Goal: Task Accomplishment & Management: Use online tool/utility

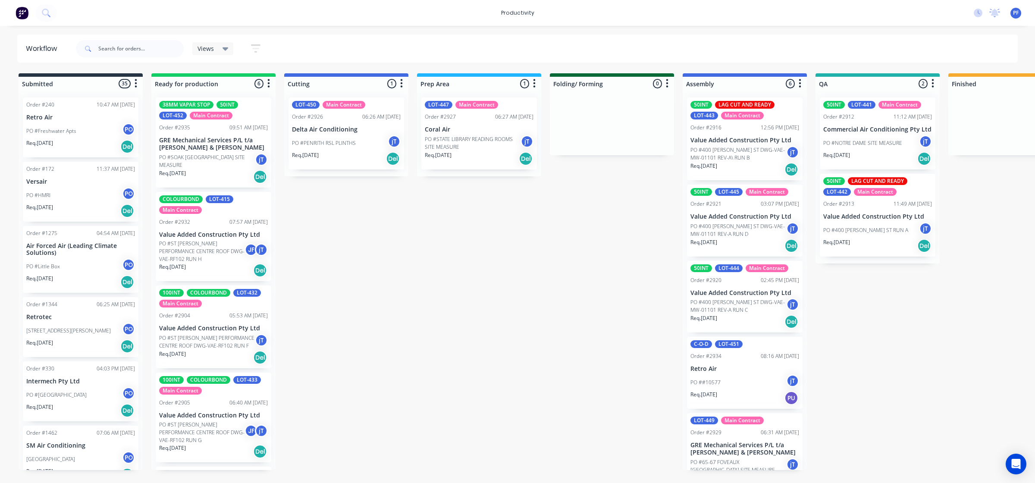
scroll to position [0, 441]
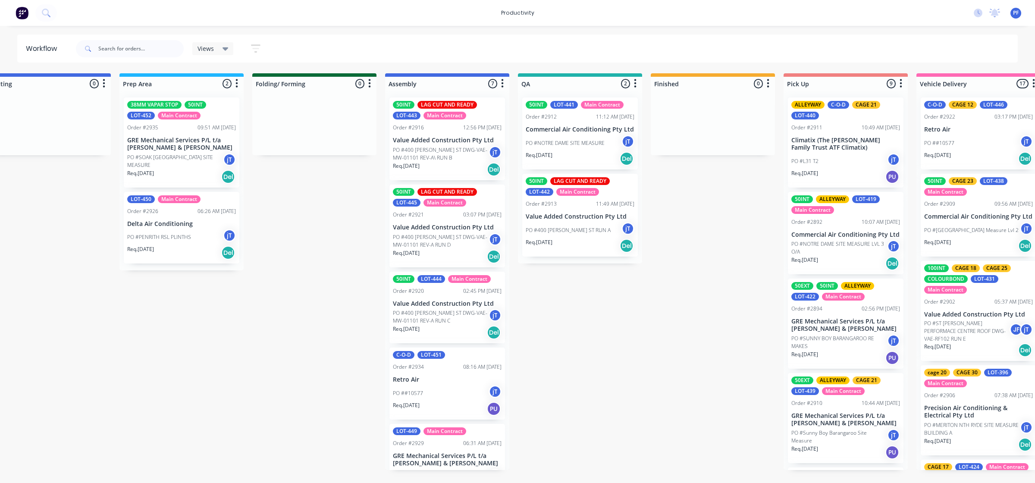
scroll to position [0, 318]
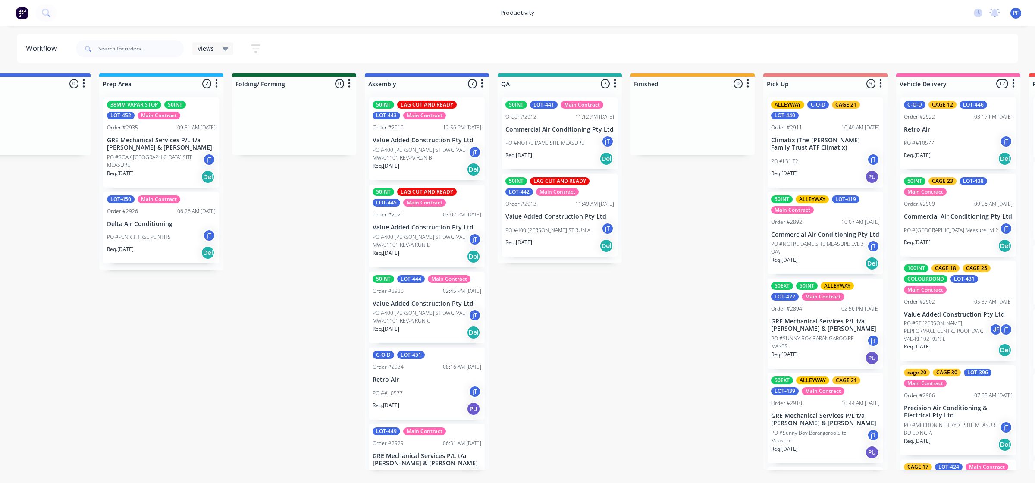
click at [575, 137] on div "PO #NOTRE DAME SITE MEASURE jT" at bounding box center [560, 143] width 109 height 16
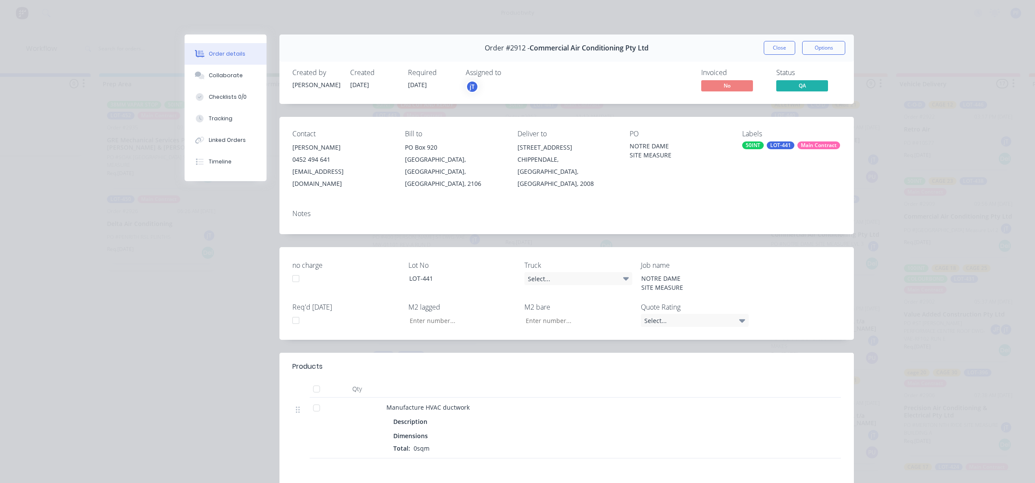
type input "22.32"
type input "0.72"
click at [798, 146] on div "Main Contract" at bounding box center [819, 145] width 43 height 8
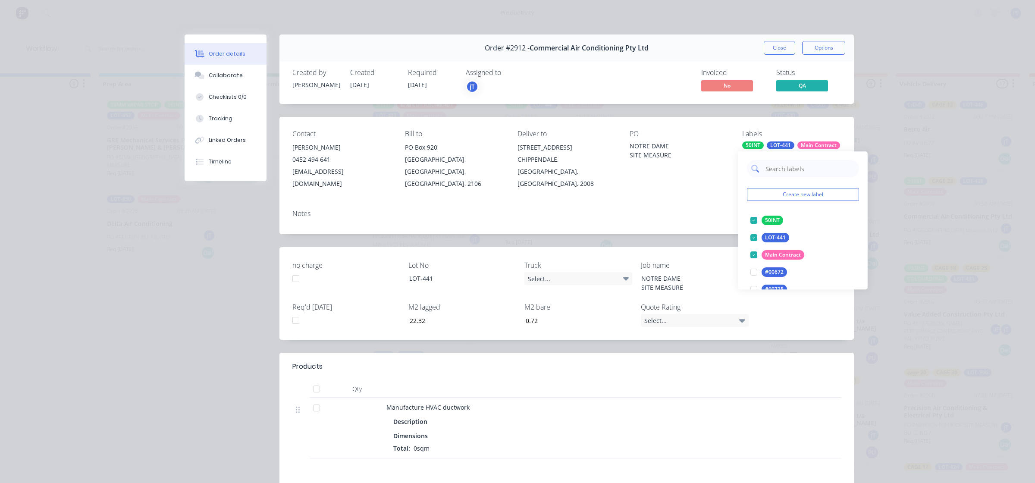
click at [771, 171] on input "text" at bounding box center [810, 168] width 90 height 17
type input "23"
click at [777, 221] on div "CAGE 23" at bounding box center [776, 220] width 28 height 9
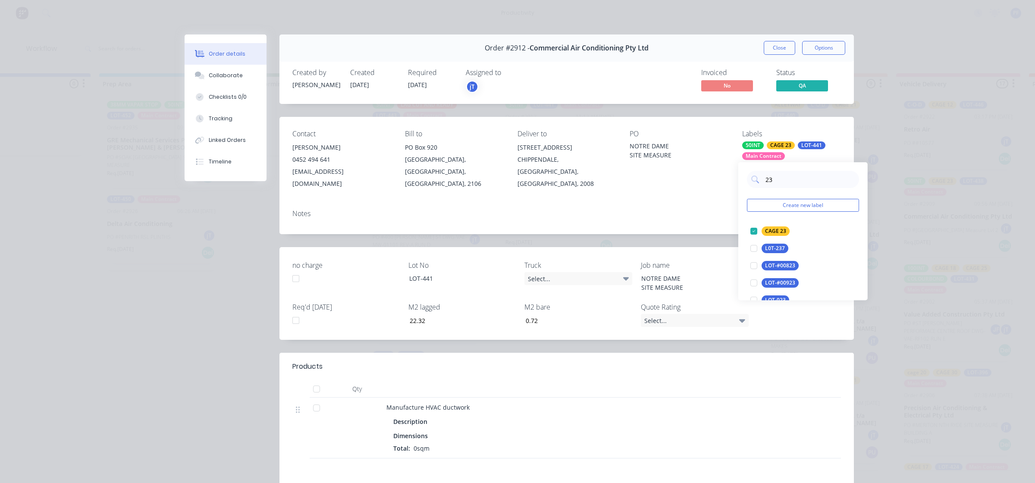
drag, startPoint x: 709, startPoint y: 206, endPoint x: 721, endPoint y: 195, distance: 16.8
click at [709, 206] on div "Notes" at bounding box center [567, 218] width 575 height 31
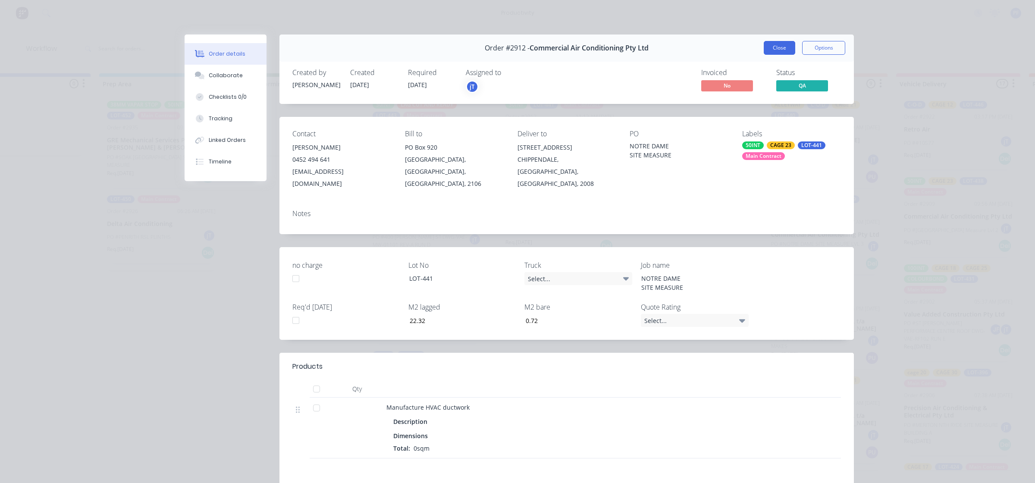
click at [782, 50] on button "Close" at bounding box center [779, 48] width 31 height 14
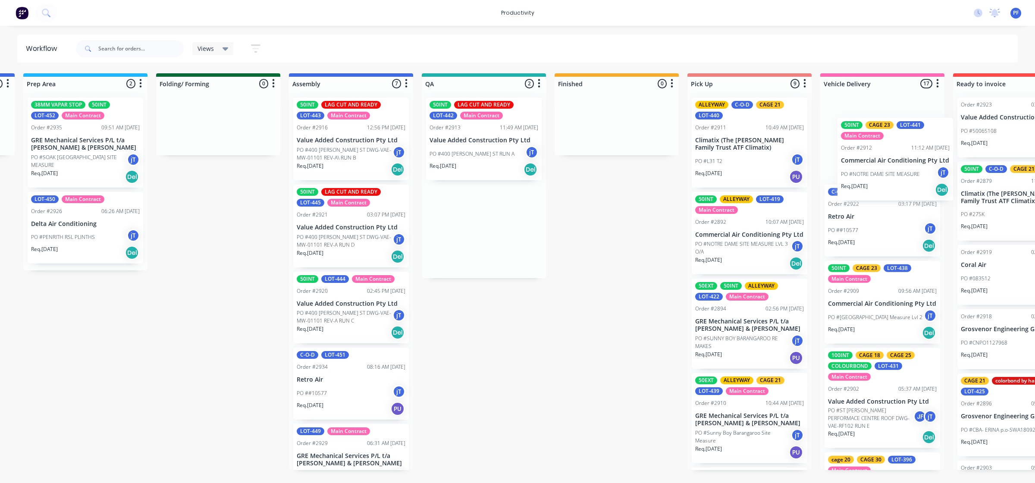
drag, startPoint x: 588, startPoint y: 147, endPoint x: 922, endPoint y: 164, distance: 334.3
click at [927, 167] on div "Submitted 35 Order #240 10:47 AM [DATE] Retro Air PO #Freshwater Apts PO Req. […" at bounding box center [444, 271] width 1689 height 397
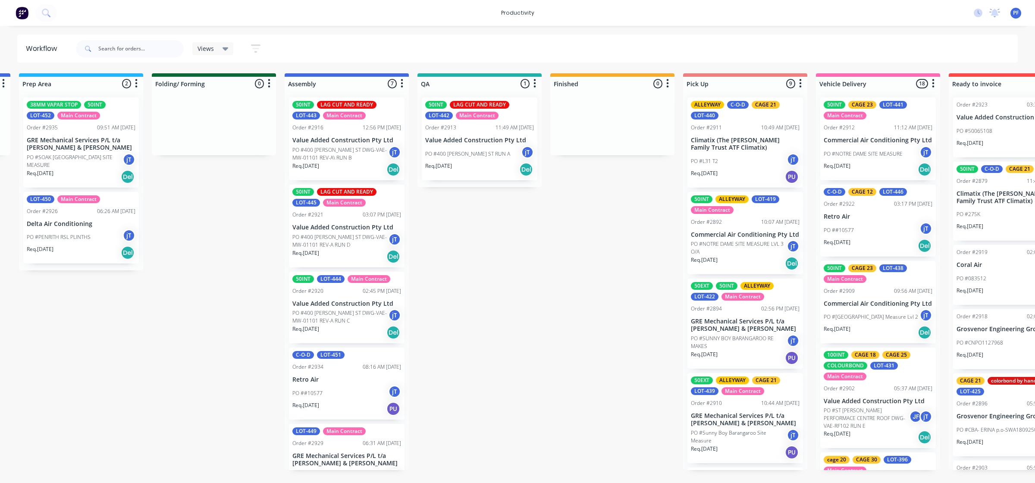
click at [479, 153] on p "PO #400 [PERSON_NAME] ST RUN A" at bounding box center [467, 154] width 85 height 8
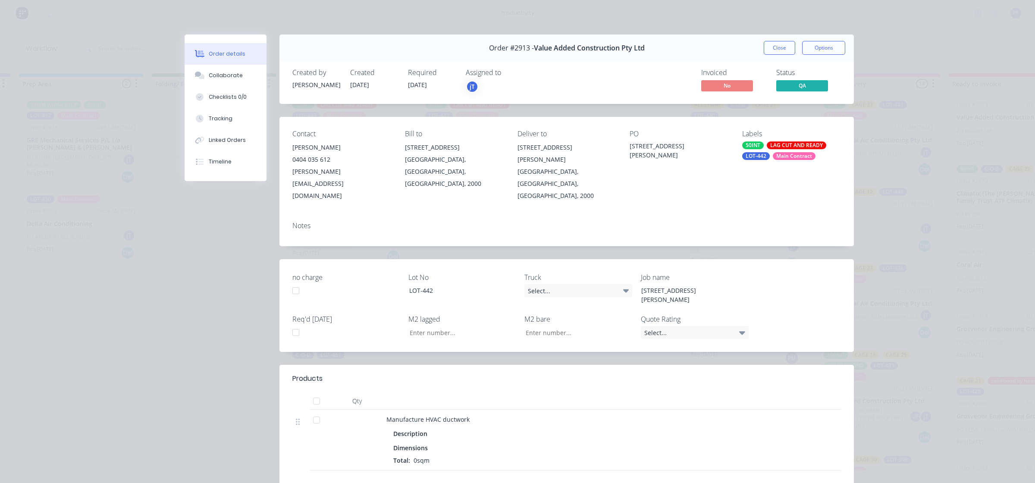
type input "21.71"
type input "3.17"
drag, startPoint x: 776, startPoint y: 154, endPoint x: 770, endPoint y: 146, distance: 9.6
click at [776, 154] on div "Main Contract" at bounding box center [794, 156] width 43 height 8
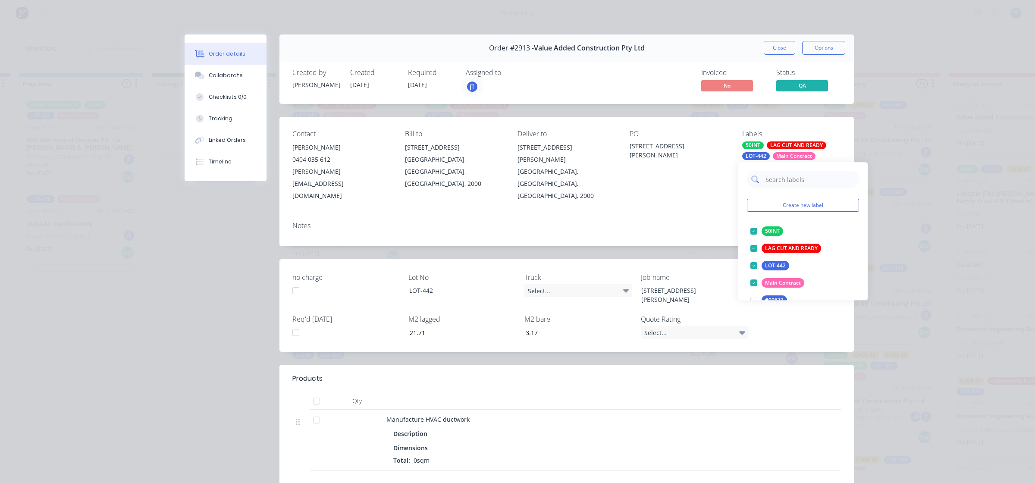
click at [786, 178] on input "text" at bounding box center [810, 179] width 90 height 17
type input "11"
click at [753, 228] on div at bounding box center [753, 231] width 17 height 17
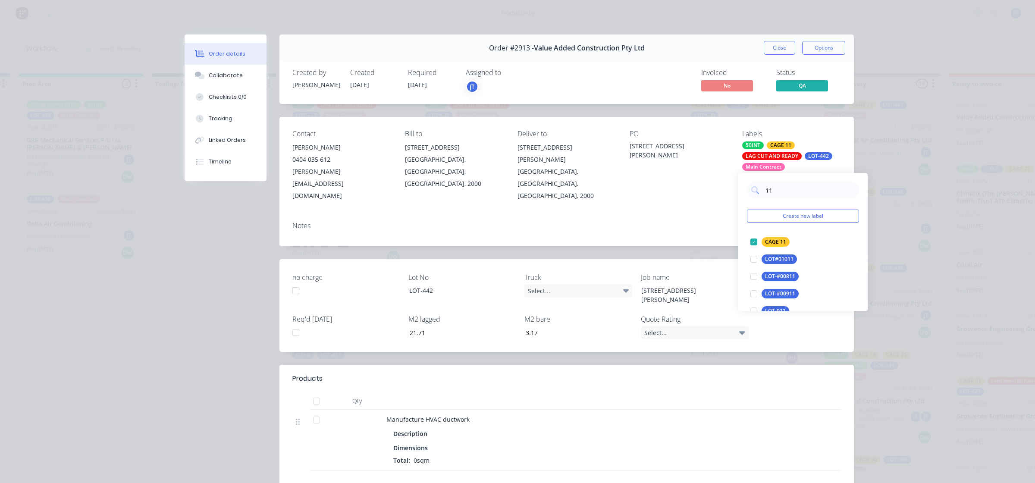
drag, startPoint x: 738, startPoint y: 201, endPoint x: 742, endPoint y: 183, distance: 18.3
click at [738, 215] on div "Notes" at bounding box center [567, 230] width 575 height 31
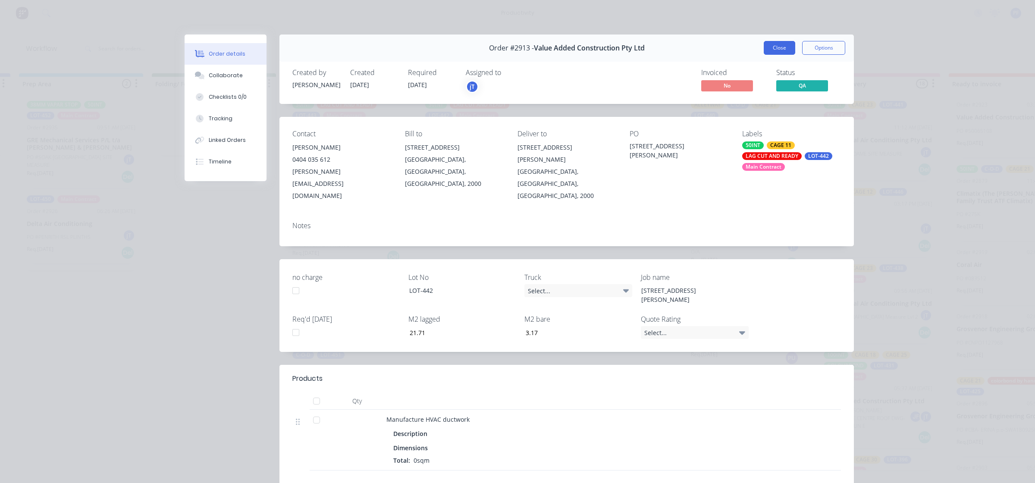
click at [771, 51] on button "Close" at bounding box center [779, 48] width 31 height 14
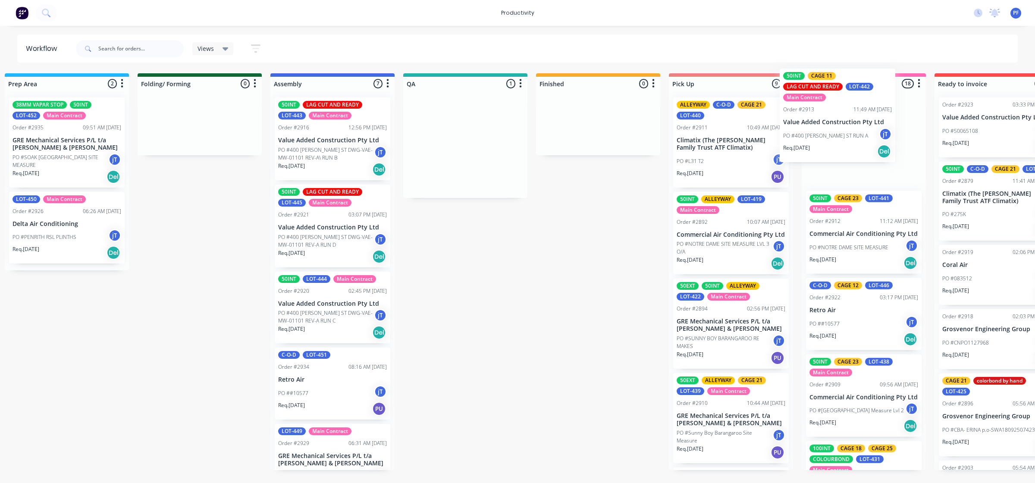
scroll to position [0, 417]
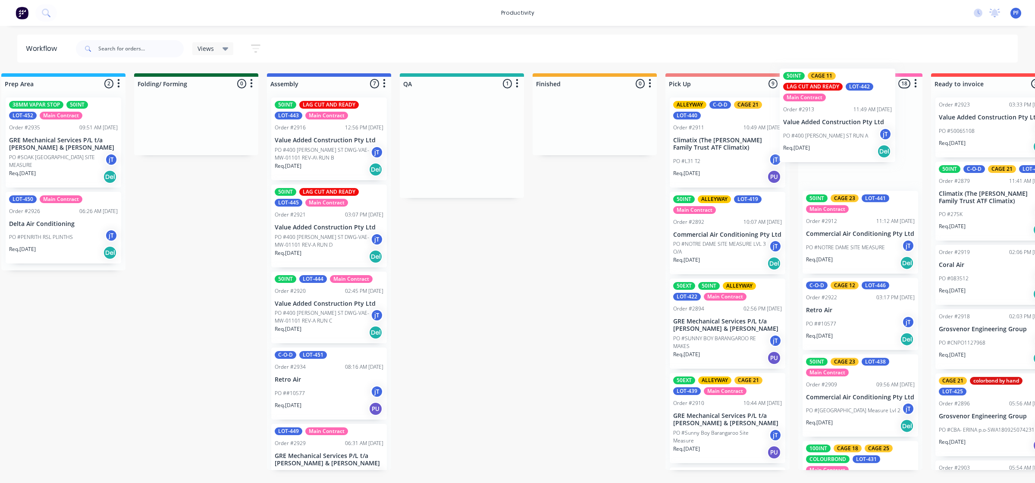
drag, startPoint x: 498, startPoint y: 154, endPoint x: 827, endPoint y: 137, distance: 329.6
click at [853, 128] on div "Submitted 35 Order #240 10:47 AM [DATE] Retro Air PO #Freshwater Apts PO Req. […" at bounding box center [422, 271] width 1689 height 397
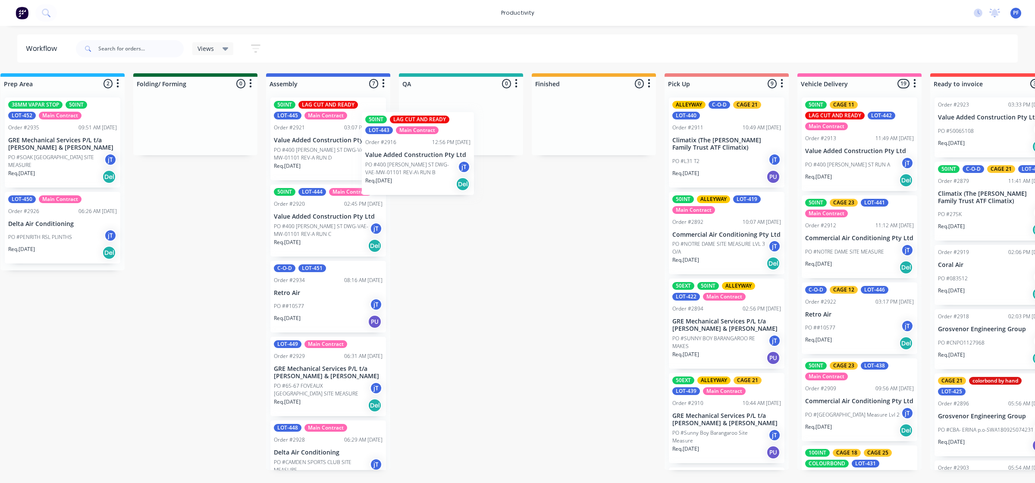
drag, startPoint x: 352, startPoint y: 160, endPoint x: 427, endPoint y: 156, distance: 75.2
click at [426, 156] on div "Submitted 35 Order #240 10:47 AM [DATE] Retro Air PO #Freshwater Apts PO Req. […" at bounding box center [421, 271] width 1689 height 397
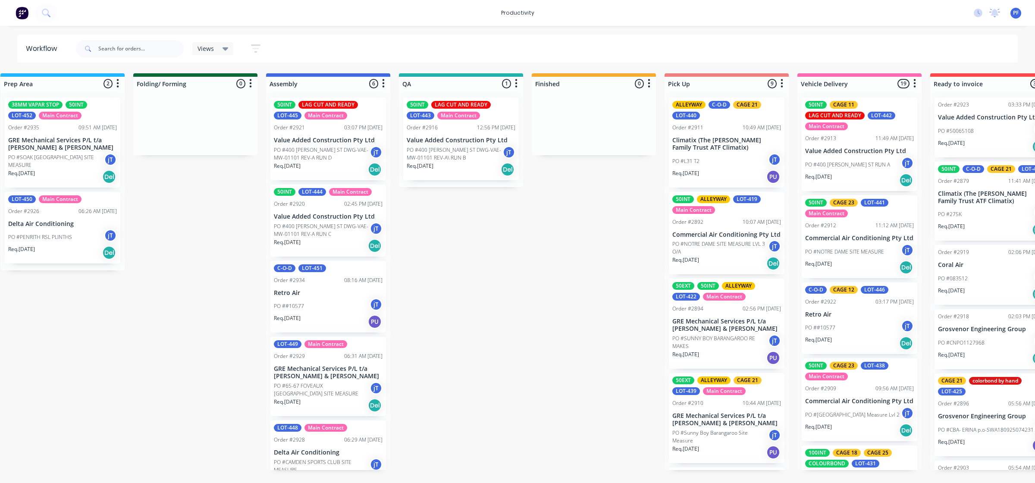
click at [863, 324] on div "50INT CAGE 11 LAG CUT AND READY LOT-442 Main Contract Order #2913 11:49 AM [DAT…" at bounding box center [860, 281] width 124 height 380
click at [844, 303] on div "Order #2922 03:17 PM [DATE]" at bounding box center [859, 302] width 109 height 8
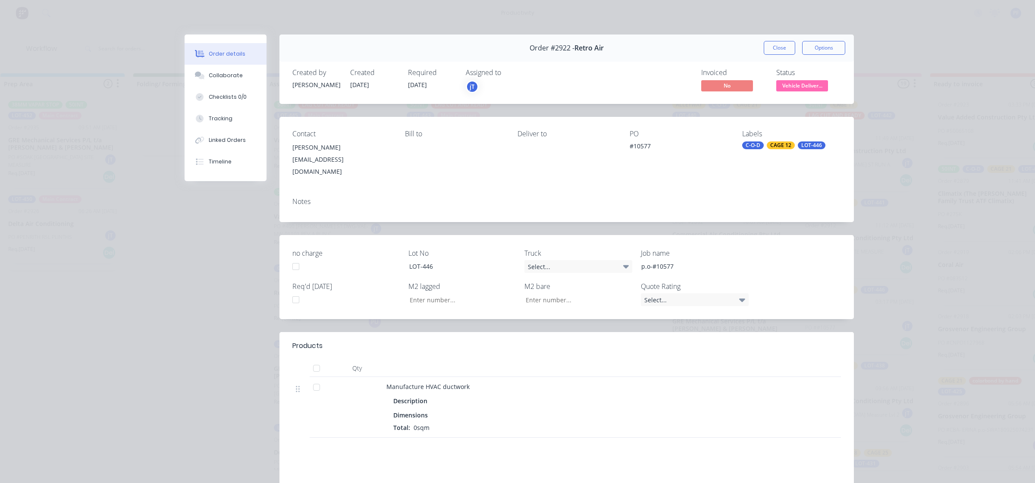
click at [779, 147] on div "CAGE 12" at bounding box center [781, 145] width 28 height 8
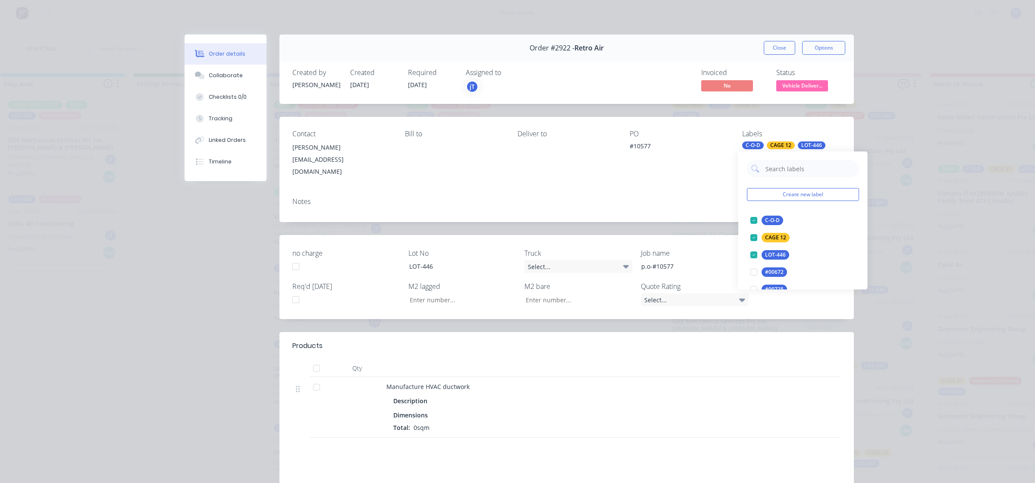
click at [779, 146] on div "CAGE 12" at bounding box center [781, 145] width 28 height 8
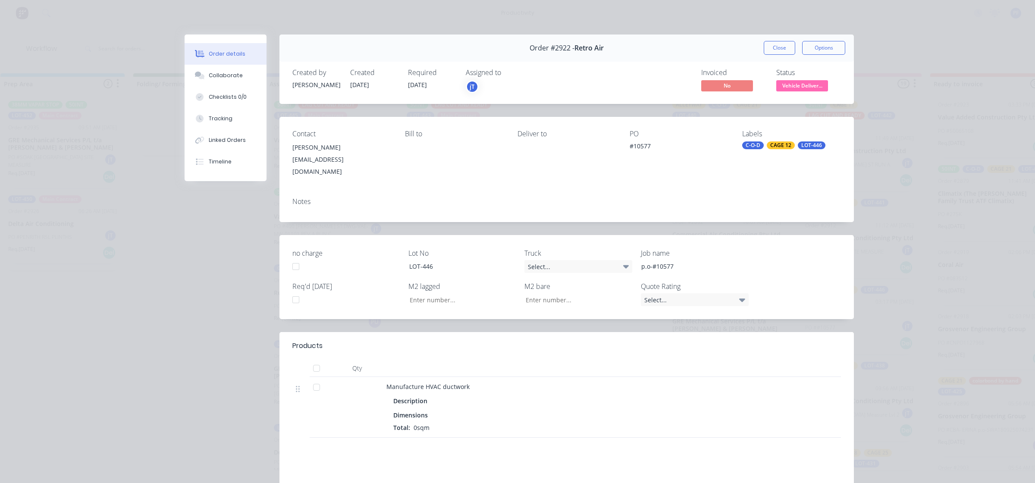
click at [778, 146] on div "CAGE 12" at bounding box center [781, 145] width 28 height 8
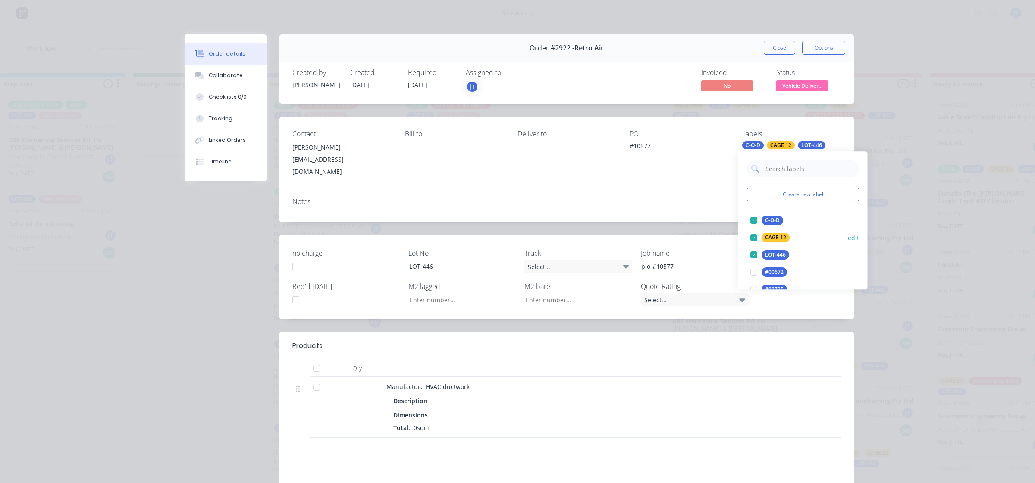
click at [750, 237] on div at bounding box center [753, 237] width 17 height 17
click at [775, 173] on input "text" at bounding box center [810, 168] width 90 height 17
type input "cage 21"
click at [672, 154] on div "PO #10577" at bounding box center [679, 154] width 99 height 48
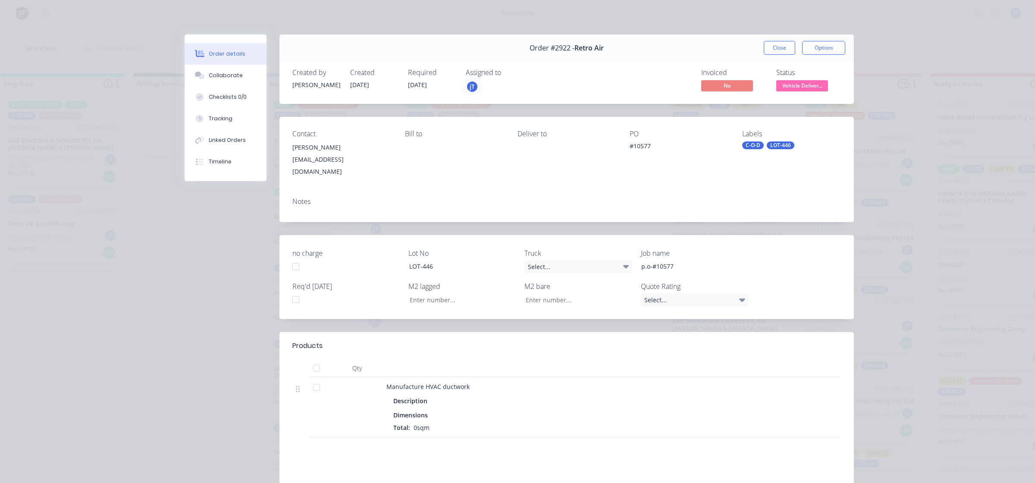
click at [775, 145] on div "LOT-446" at bounding box center [781, 145] width 28 height 8
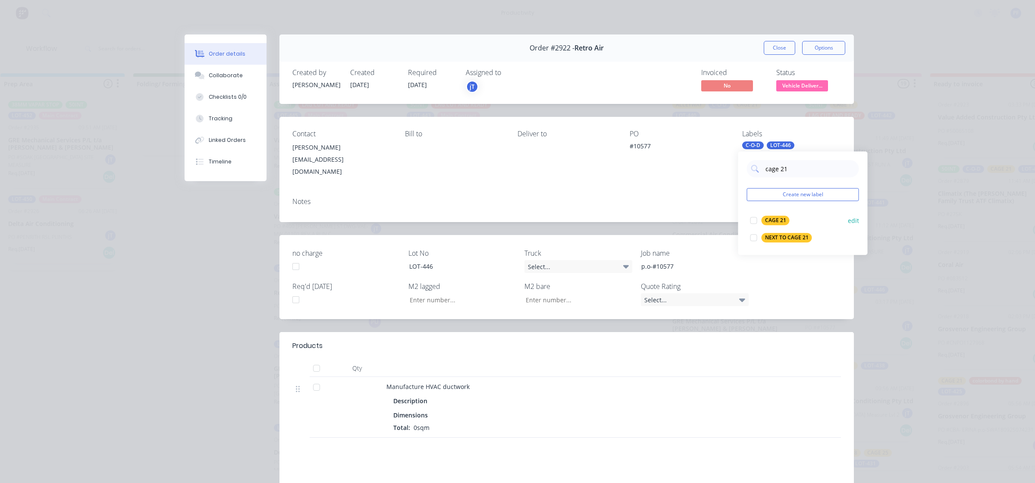
click at [782, 220] on div "CAGE 21" at bounding box center [776, 220] width 28 height 9
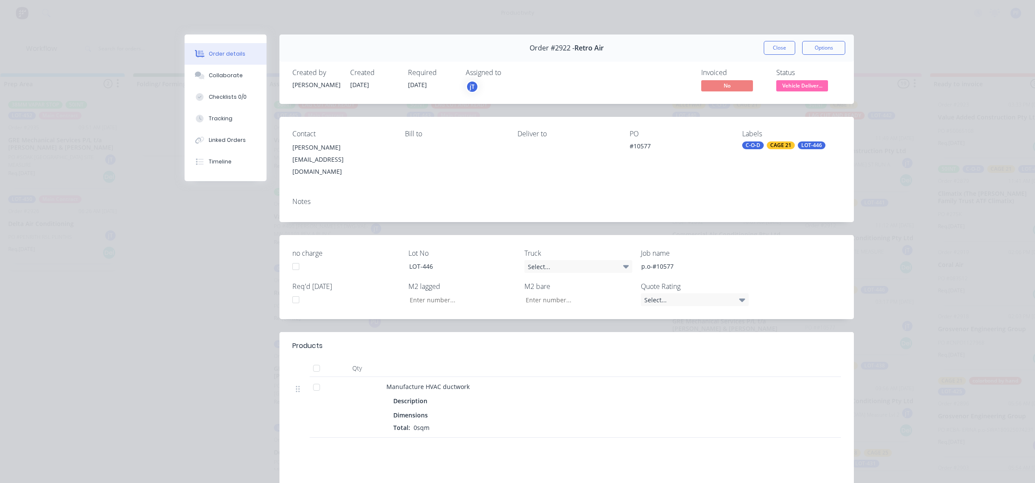
drag, startPoint x: 723, startPoint y: 177, endPoint x: 770, endPoint y: 74, distance: 113.3
click at [725, 175] on div "Contact [PERSON_NAME] [PERSON_NAME][EMAIL_ADDRESS][DOMAIN_NAME] Bill to Deliver…" at bounding box center [567, 154] width 575 height 74
drag, startPoint x: 770, startPoint y: 45, endPoint x: 773, endPoint y: 55, distance: 10.0
click at [770, 46] on button "Close" at bounding box center [779, 48] width 31 height 14
